Goal: Information Seeking & Learning: Learn about a topic

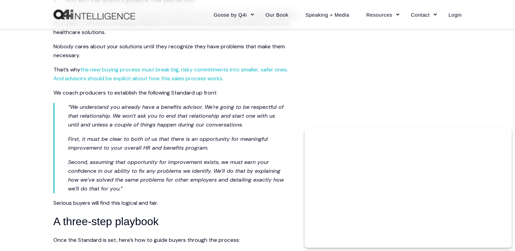
scroll to position [1020, 0]
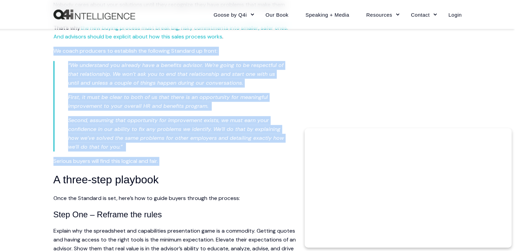
drag, startPoint x: 53, startPoint y: 58, endPoint x: 281, endPoint y: 168, distance: 253.1
copy span "We coach producers to establish the following Standard up front: “We understand…"
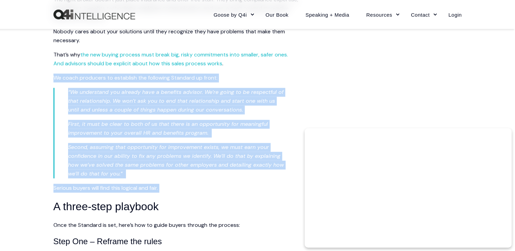
scroll to position [884, 0]
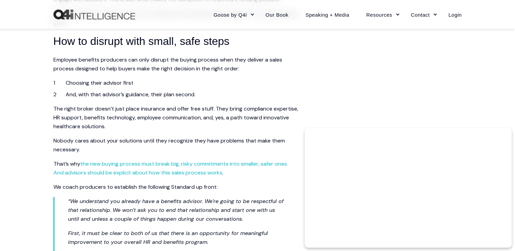
click at [20, 172] on div "Skip to content Close Goose by Q4i Goose Platform Goose Pricing MORE™ Sales Tra…" at bounding box center [257, 164] width 515 height 2096
drag, startPoint x: 12, startPoint y: 173, endPoint x: 13, endPoint y: 193, distance: 19.1
click at [13, 193] on div "Skip to content Close Goose by Q4i Goose Platform Goose Pricing MORE™ Sales Tra…" at bounding box center [257, 164] width 515 height 2096
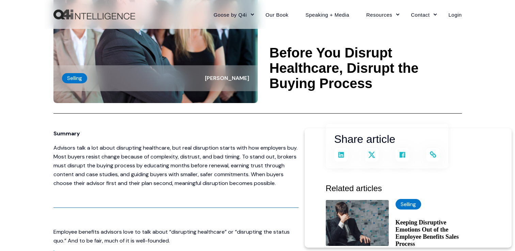
scroll to position [0, 0]
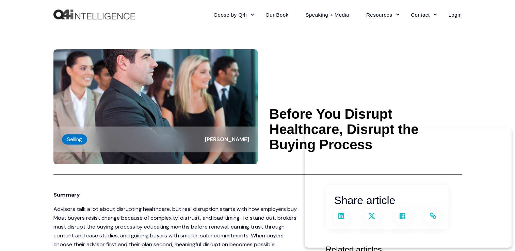
click at [190, 191] on p "Summary" at bounding box center [175, 194] width 245 height 9
click at [271, 111] on \a-------- "Before You Disrupt Healthcare, Disrupt the Buying Process" at bounding box center [365, 129] width 192 height 46
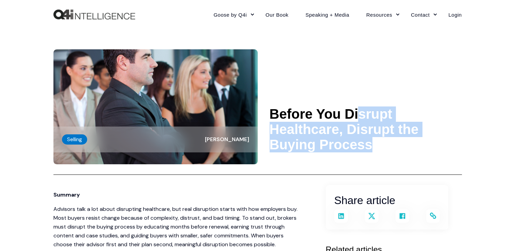
drag, startPoint x: 271, startPoint y: 111, endPoint x: 409, endPoint y: 154, distance: 144.8
click at [409, 154] on header "Selling [PERSON_NAME] Before You Disrupt Healthcare, Disrupt the Buying Process" at bounding box center [257, 102] width 408 height 146
copy div "Before You Disrupt Healthcare, Disrupt the Buying Process Share article Share o…"
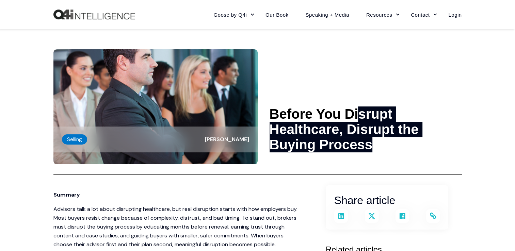
scroll to position [34, 0]
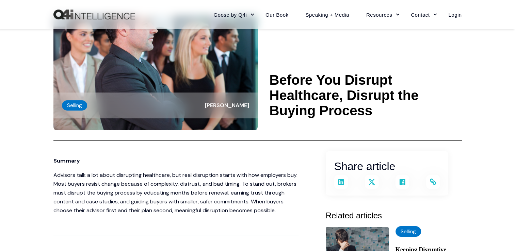
click at [84, 159] on p "Summary" at bounding box center [175, 160] width 245 height 9
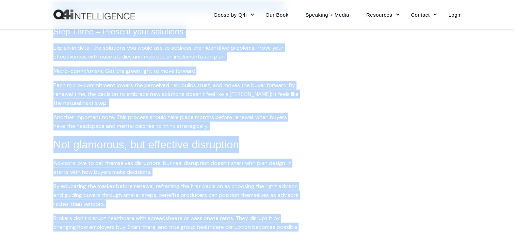
scroll to position [1396, 0]
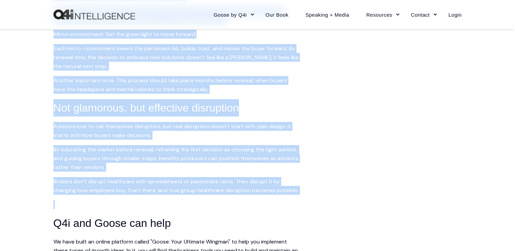
drag, startPoint x: 53, startPoint y: 158, endPoint x: 208, endPoint y: 217, distance: 165.9
drag, startPoint x: 208, startPoint y: 217, endPoint x: 169, endPoint y: 195, distance: 45.5
copy span "Loremip Dolorsit amet c adi elits doeiusmodt incididunt, utl etdo magnaaliqu en…"
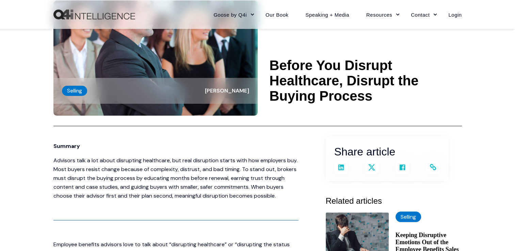
scroll to position [0, 0]
